Goal: Use online tool/utility: Utilize a website feature to perform a specific function

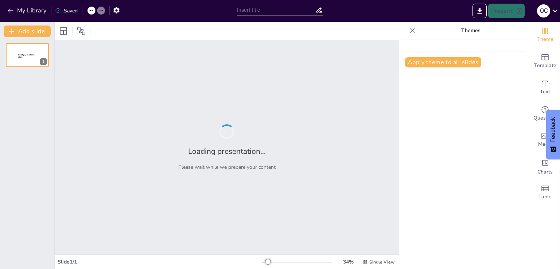
type input "[PERSON_NAME] навчальних досягнень учнів як засіб забезпечення якості вищої осв…"
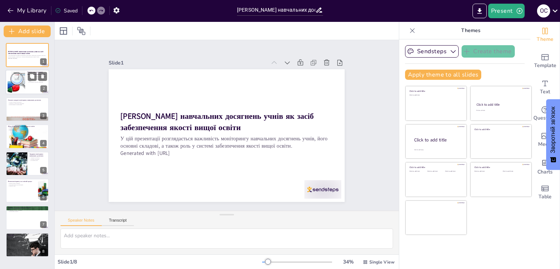
click at [22, 84] on div at bounding box center [16, 82] width 30 height 22
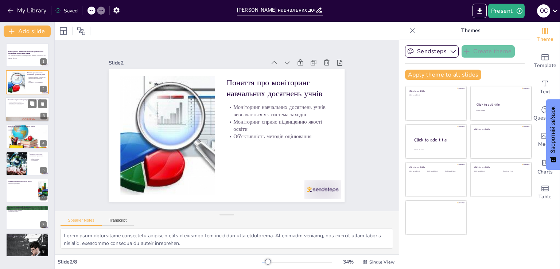
click at [26, 108] on div at bounding box center [27, 109] width 44 height 25
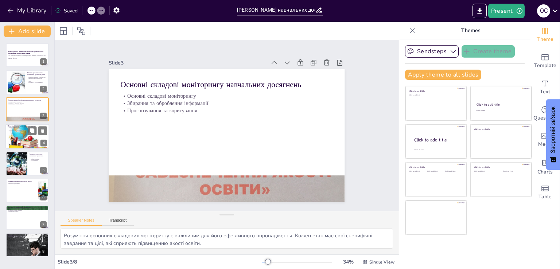
click at [20, 136] on div at bounding box center [27, 136] width 47 height 25
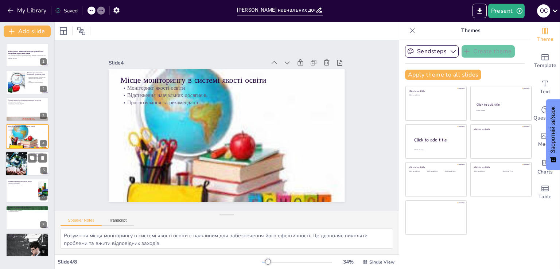
click at [20, 167] on div at bounding box center [16, 163] width 39 height 25
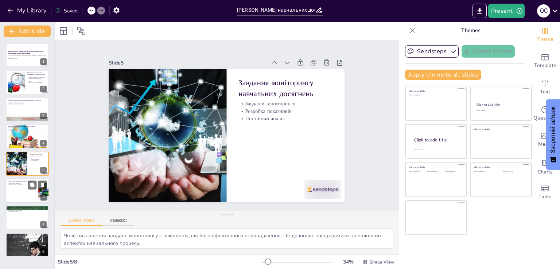
click at [24, 185] on p "Розвиток учнів" at bounding box center [22, 185] width 28 height 1
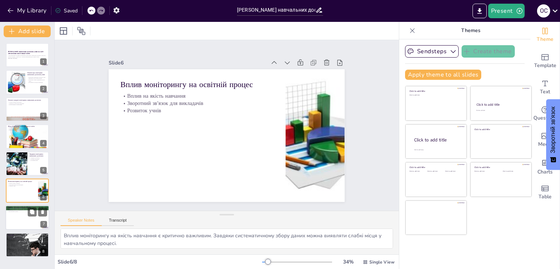
click at [26, 219] on div at bounding box center [27, 218] width 44 height 25
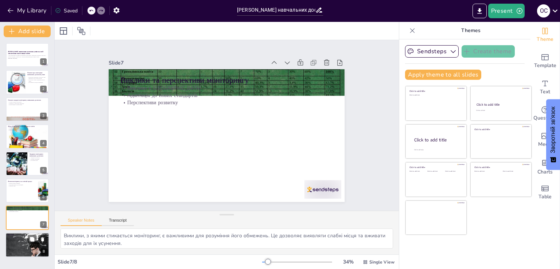
click at [20, 247] on div at bounding box center [27, 244] width 44 height 29
type textarea "Моніторинг навчальних досягнень є ключовим інструментом для забезпечення якості…"
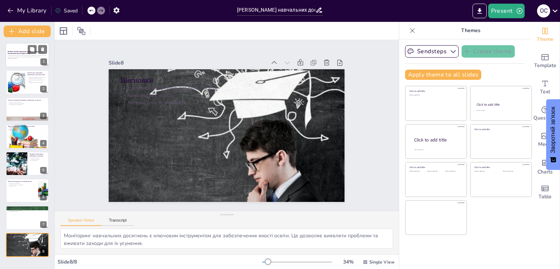
click at [17, 59] on p "Generated with [URL]" at bounding box center [27, 58] width 39 height 1
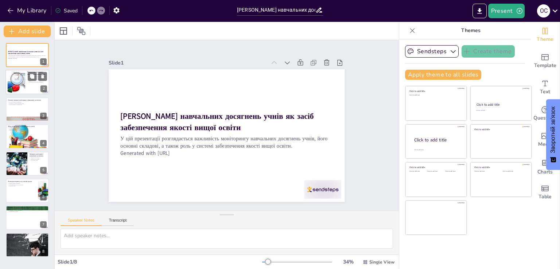
click at [16, 77] on div at bounding box center [16, 82] width 30 height 22
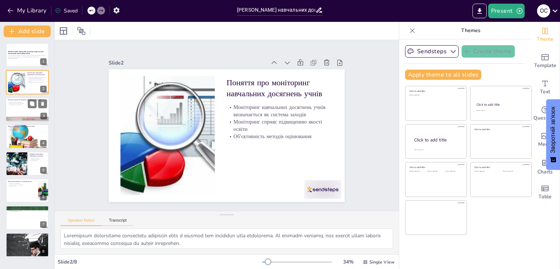
click at [17, 108] on div at bounding box center [27, 109] width 44 height 25
type textarea "Розуміння основних складових моніторингу є важливим для його ефективного впрова…"
